Goal: Task Accomplishment & Management: Manage account settings

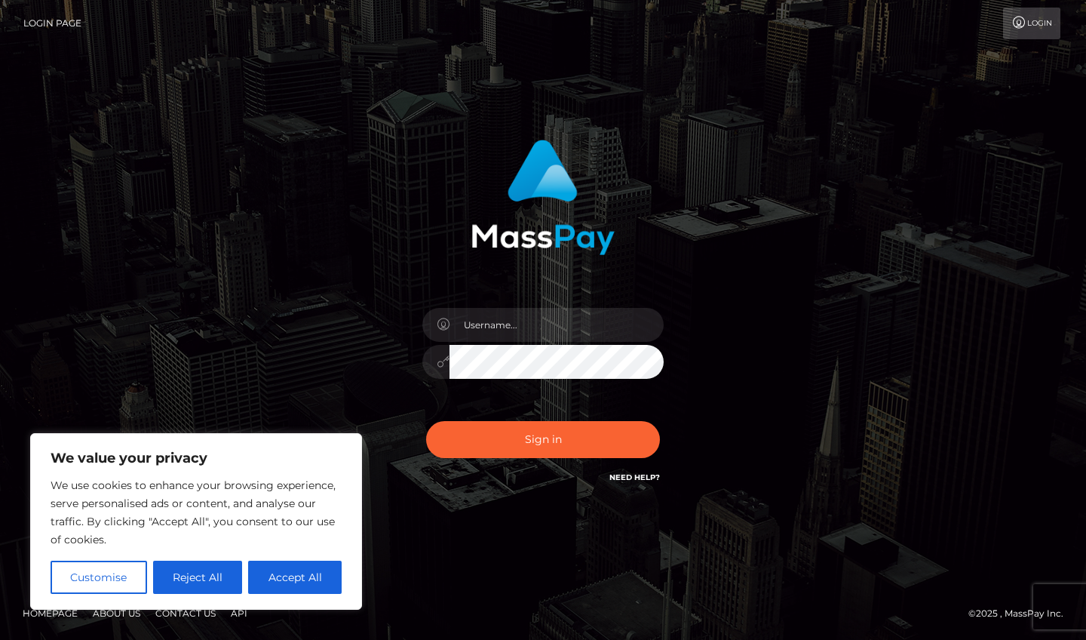
click at [301, 573] on button "Accept All" at bounding box center [295, 576] width 94 height 33
checkbox input "true"
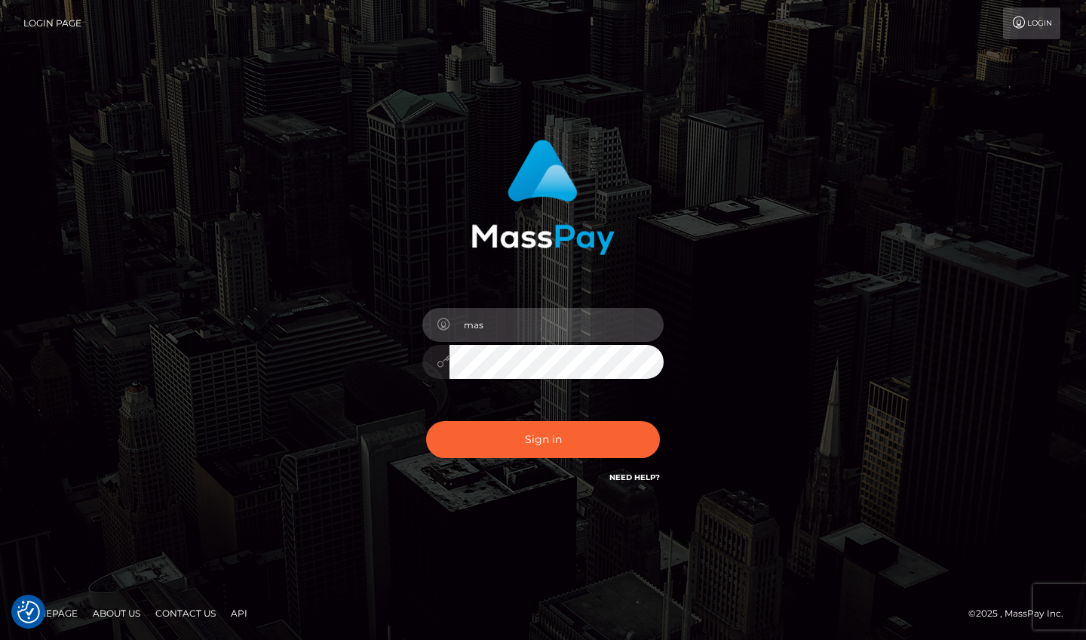
type input "[EMAIL_ADDRESS][DOMAIN_NAME]"
click at [530, 442] on button "Sign in" at bounding box center [543, 439] width 234 height 37
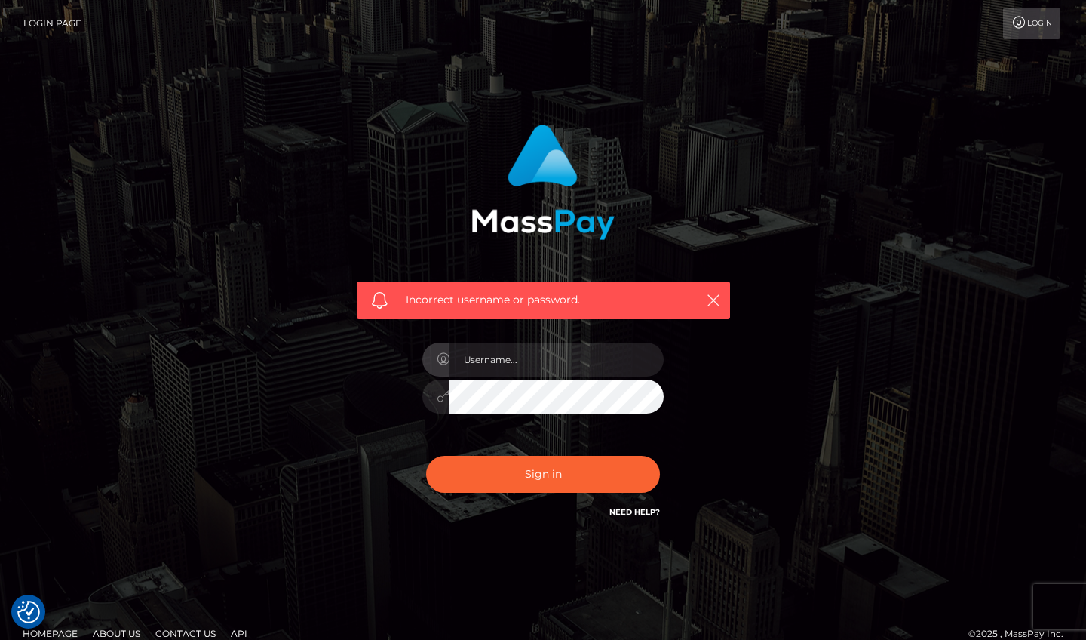
click at [539, 358] on input "text" at bounding box center [557, 359] width 214 height 34
click at [528, 354] on input "text" at bounding box center [557, 359] width 214 height 34
click at [386, 357] on div "Incorrect username or password." at bounding box center [543, 322] width 396 height 419
click at [499, 365] on input "text" at bounding box center [557, 359] width 214 height 34
type input "[EMAIL_ADDRESS][DOMAIN_NAME]"
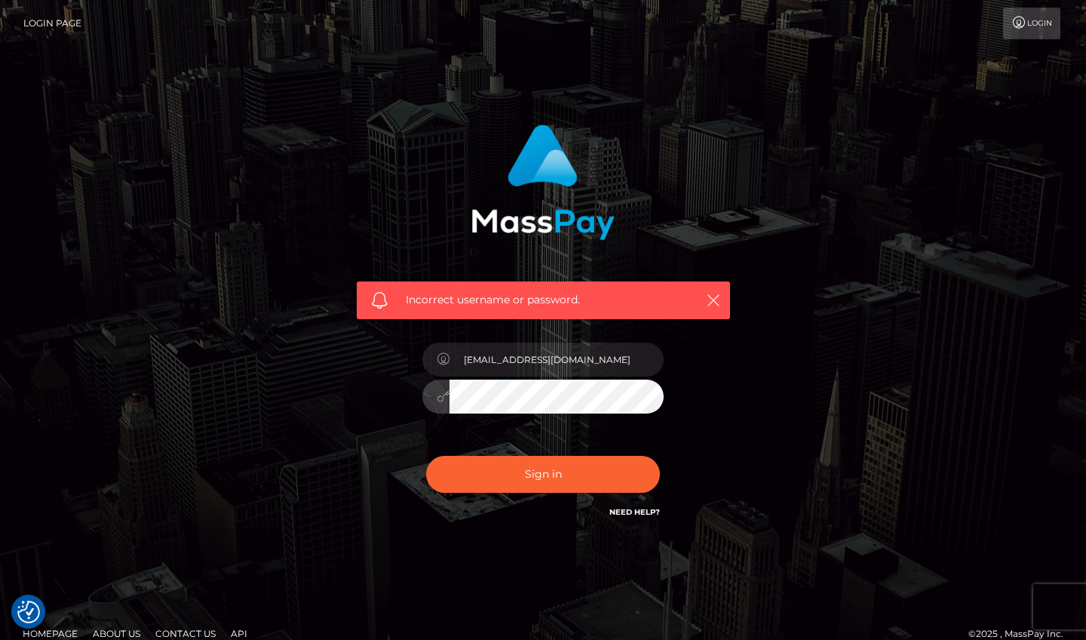
click at [543, 473] on button "Sign in" at bounding box center [543, 474] width 234 height 37
click at [490, 368] on input "text" at bounding box center [557, 359] width 214 height 34
click at [485, 363] on input "text" at bounding box center [557, 359] width 214 height 34
type input "[EMAIL_ADDRESS][DOMAIN_NAME]"
click at [543, 473] on button "Sign in" at bounding box center [543, 474] width 234 height 37
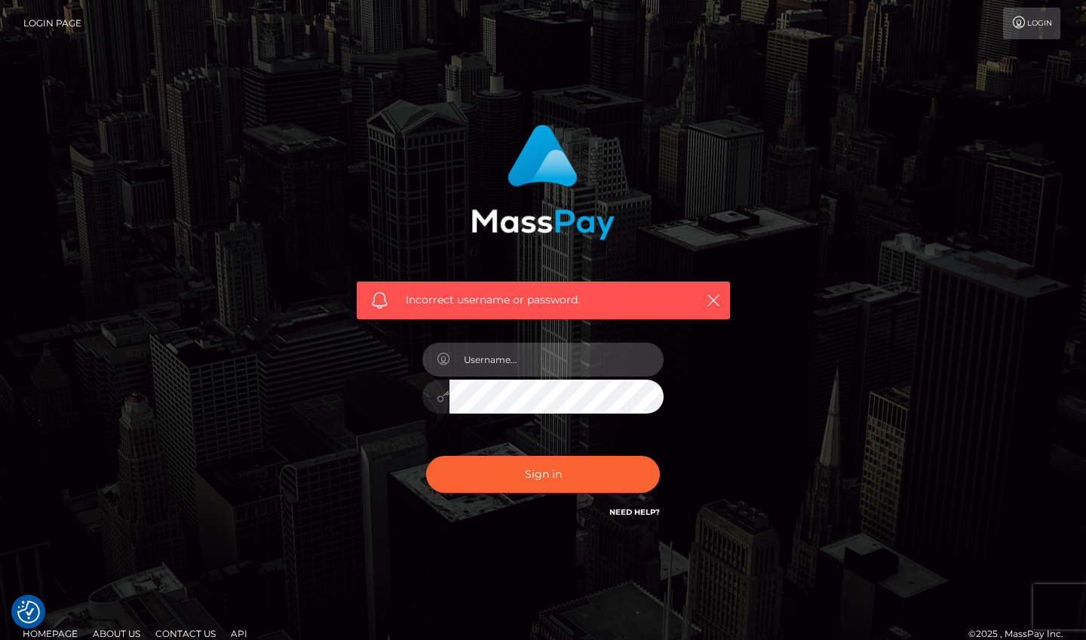
click at [523, 362] on input "text" at bounding box center [557, 359] width 214 height 34
type input "[EMAIL_ADDRESS][DOMAIN_NAME]"
click at [738, 394] on div "Incorrect username or password. masonthrone@aol.com" at bounding box center [543, 322] width 396 height 419
click at [603, 475] on button "Sign in" at bounding box center [543, 474] width 234 height 37
click at [711, 302] on icon "button" at bounding box center [713, 300] width 15 height 15
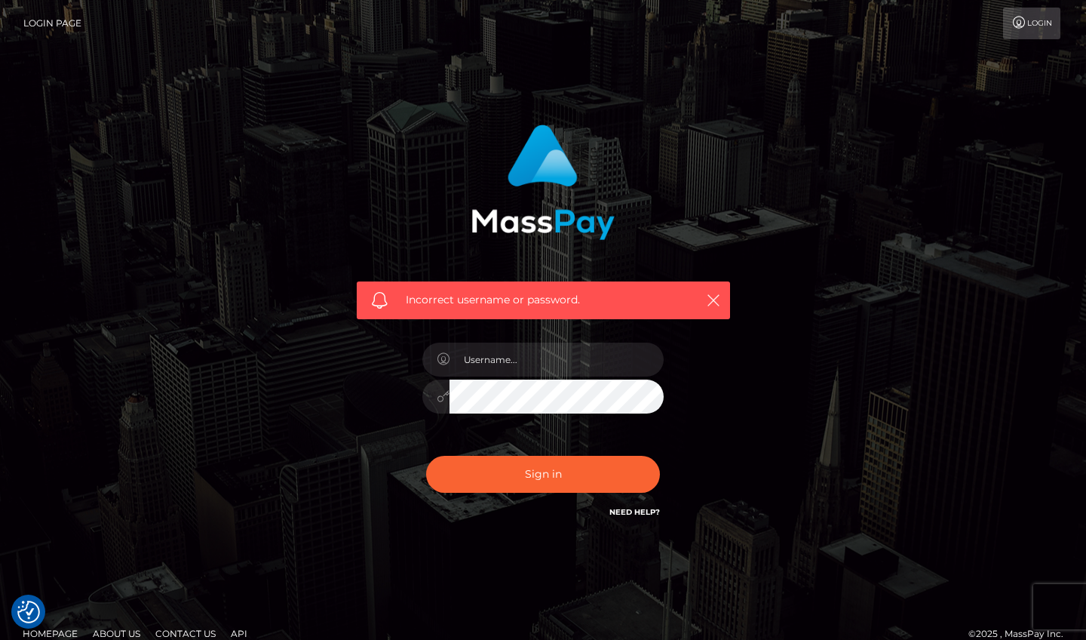
click at [713, 302] on icon "button" at bounding box center [713, 300] width 15 height 15
click at [1032, 33] on link "Login" at bounding box center [1031, 24] width 57 height 32
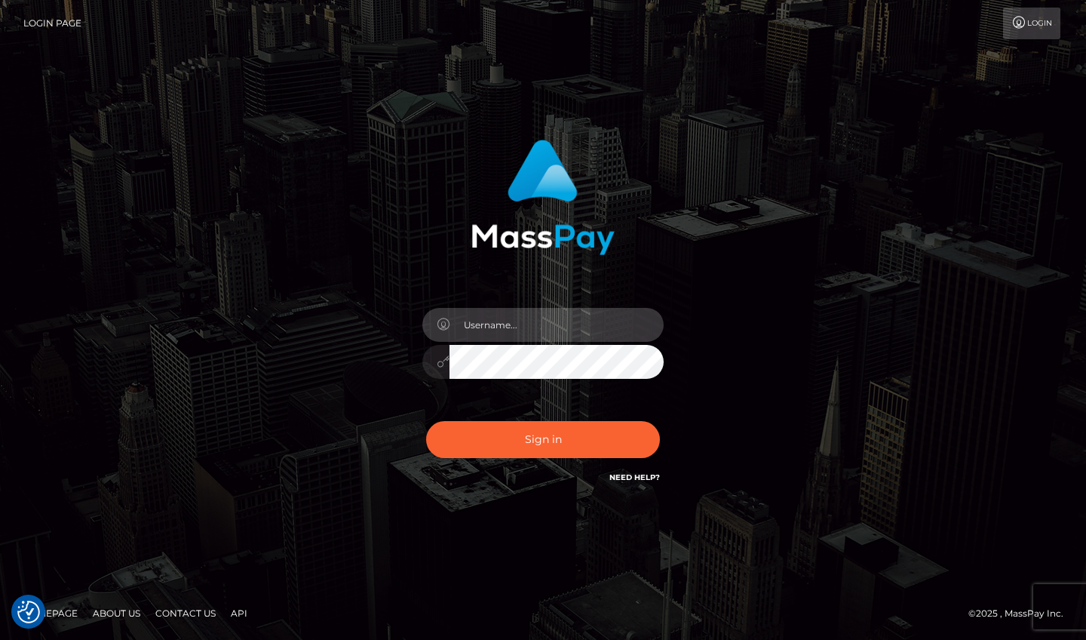
click at [640, 327] on input "text" at bounding box center [557, 325] width 214 height 34
type input "masonthrone@aol.com"
click at [441, 361] on icon at bounding box center [443, 361] width 13 height 12
click at [509, 436] on button "Sign in" at bounding box center [543, 439] width 234 height 37
